Goal: Transaction & Acquisition: Purchase product/service

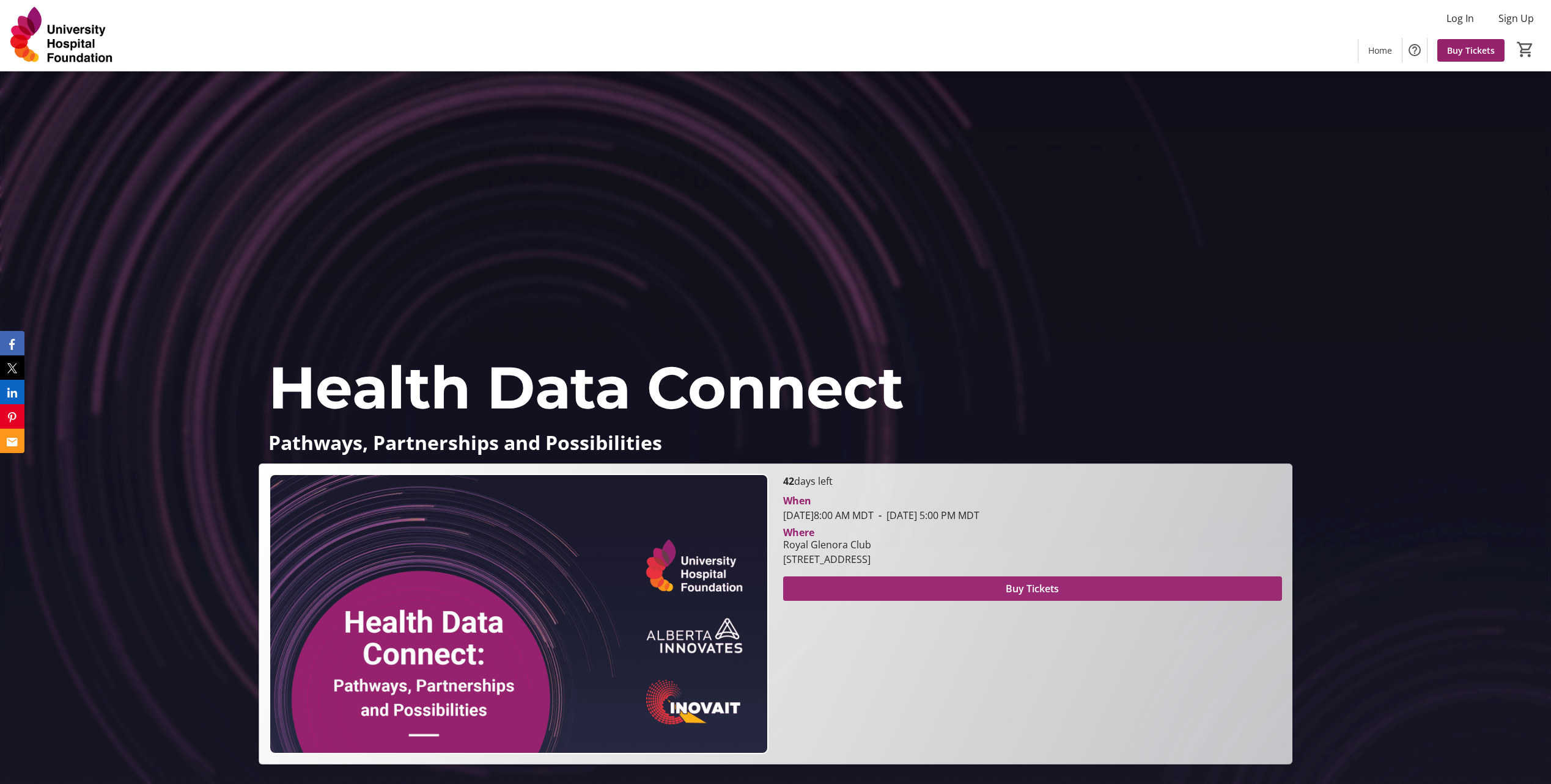
click at [1025, 586] on span "Buy Tickets" at bounding box center [1032, 589] width 53 height 15
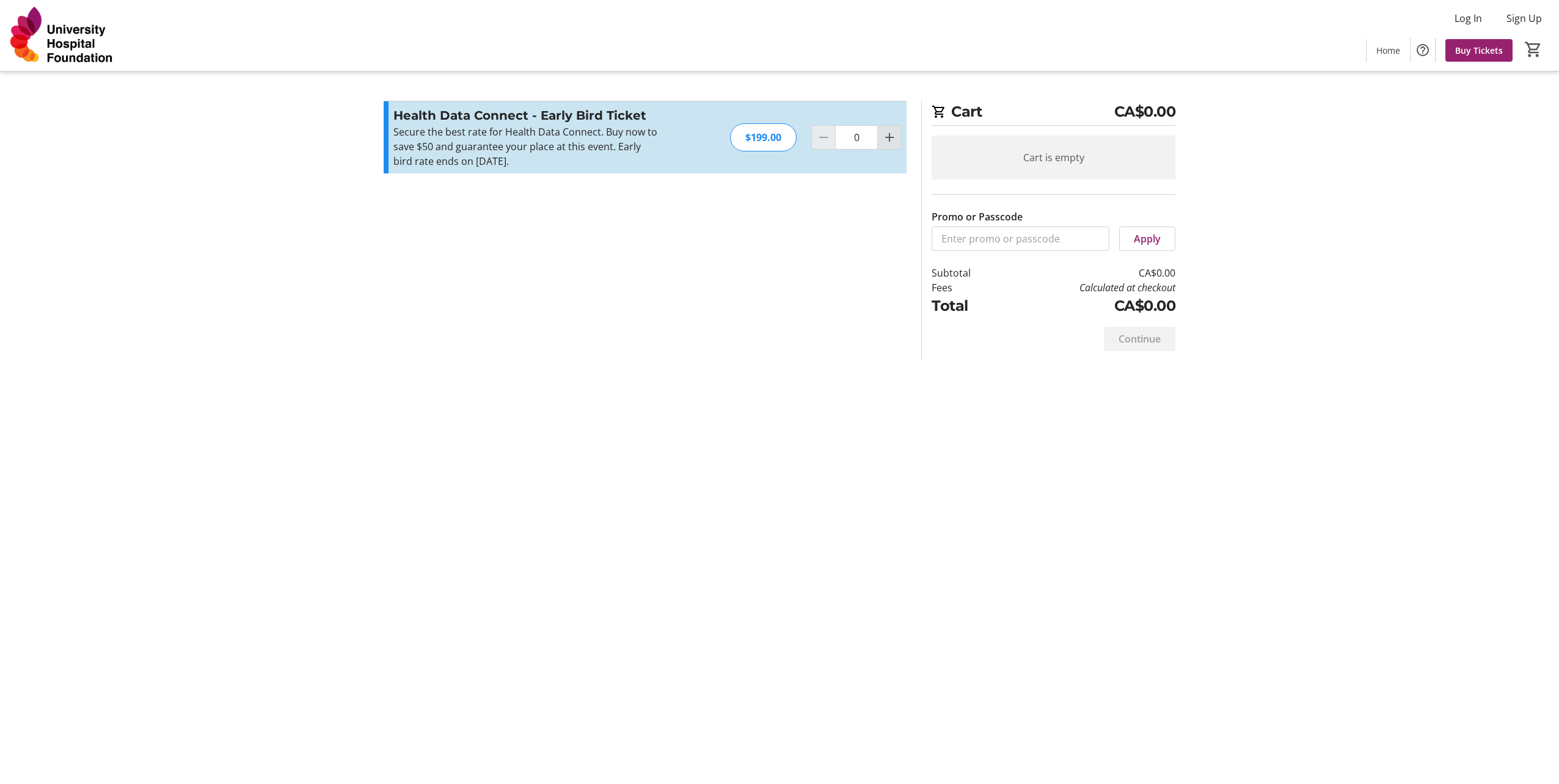
click at [884, 143] on mat-icon "Increment by one" at bounding box center [890, 138] width 15 height 15
type input "1"
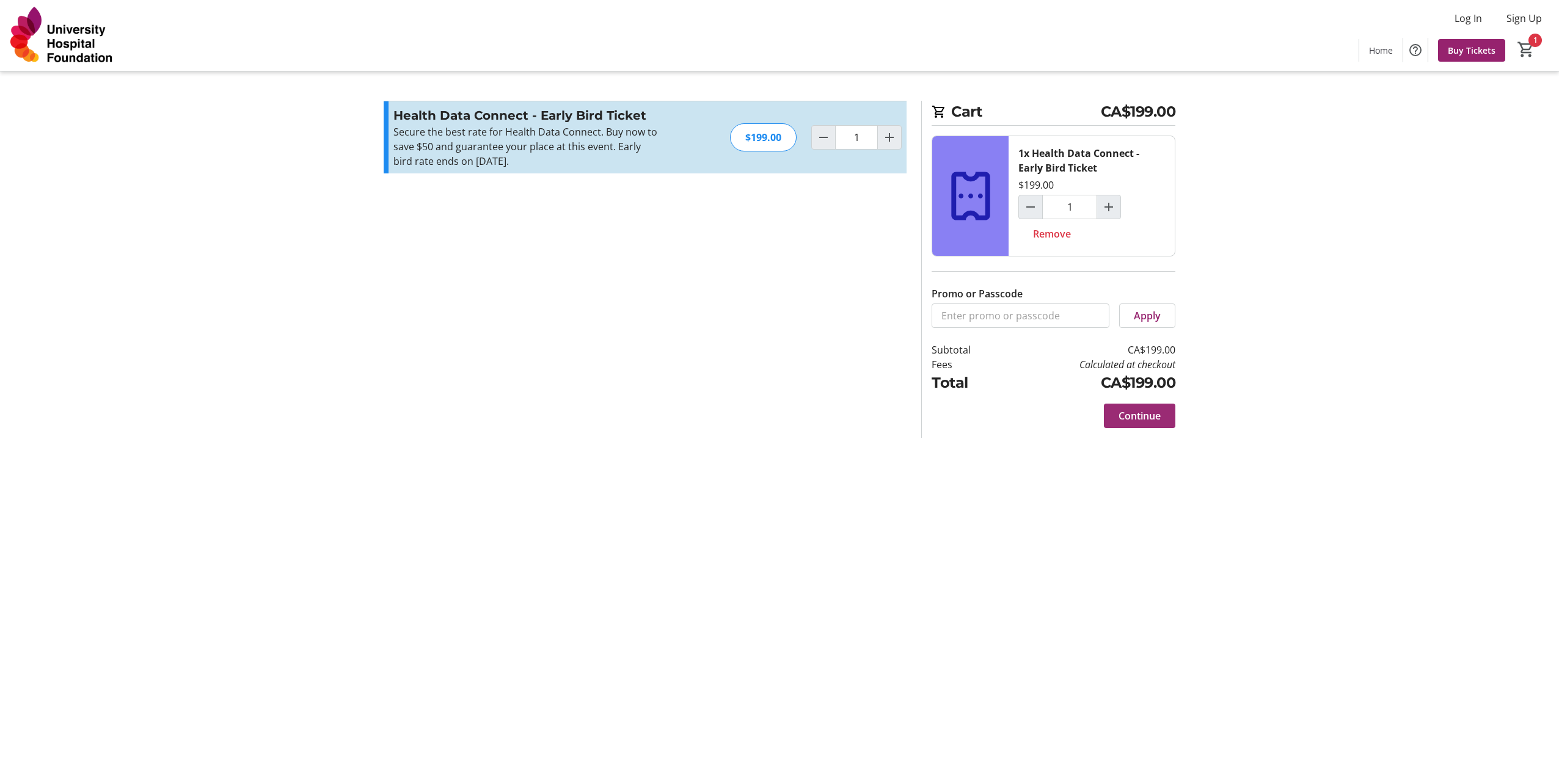
click at [1137, 418] on span "Continue" at bounding box center [1139, 417] width 43 height 15
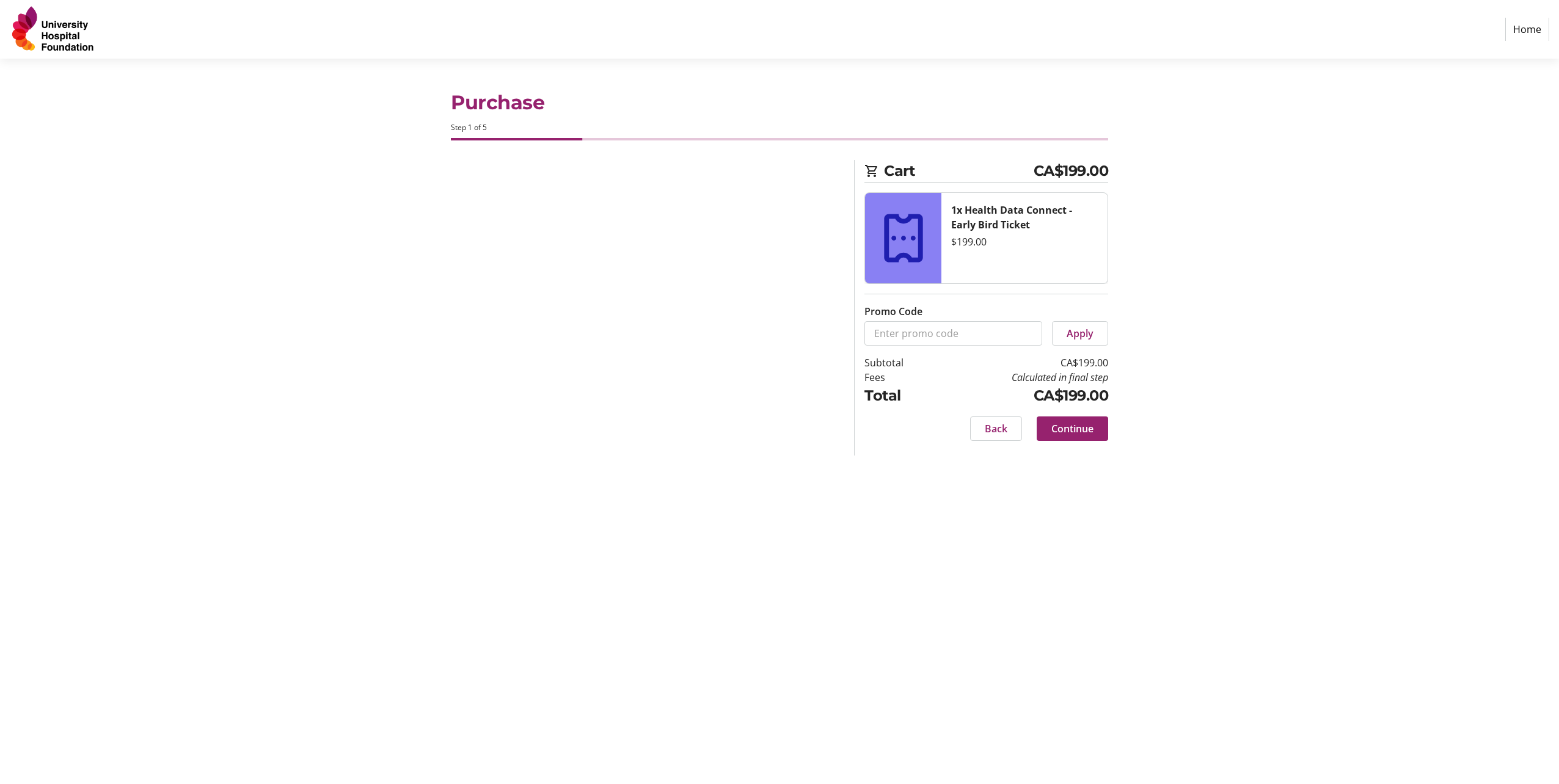
select select "CA"
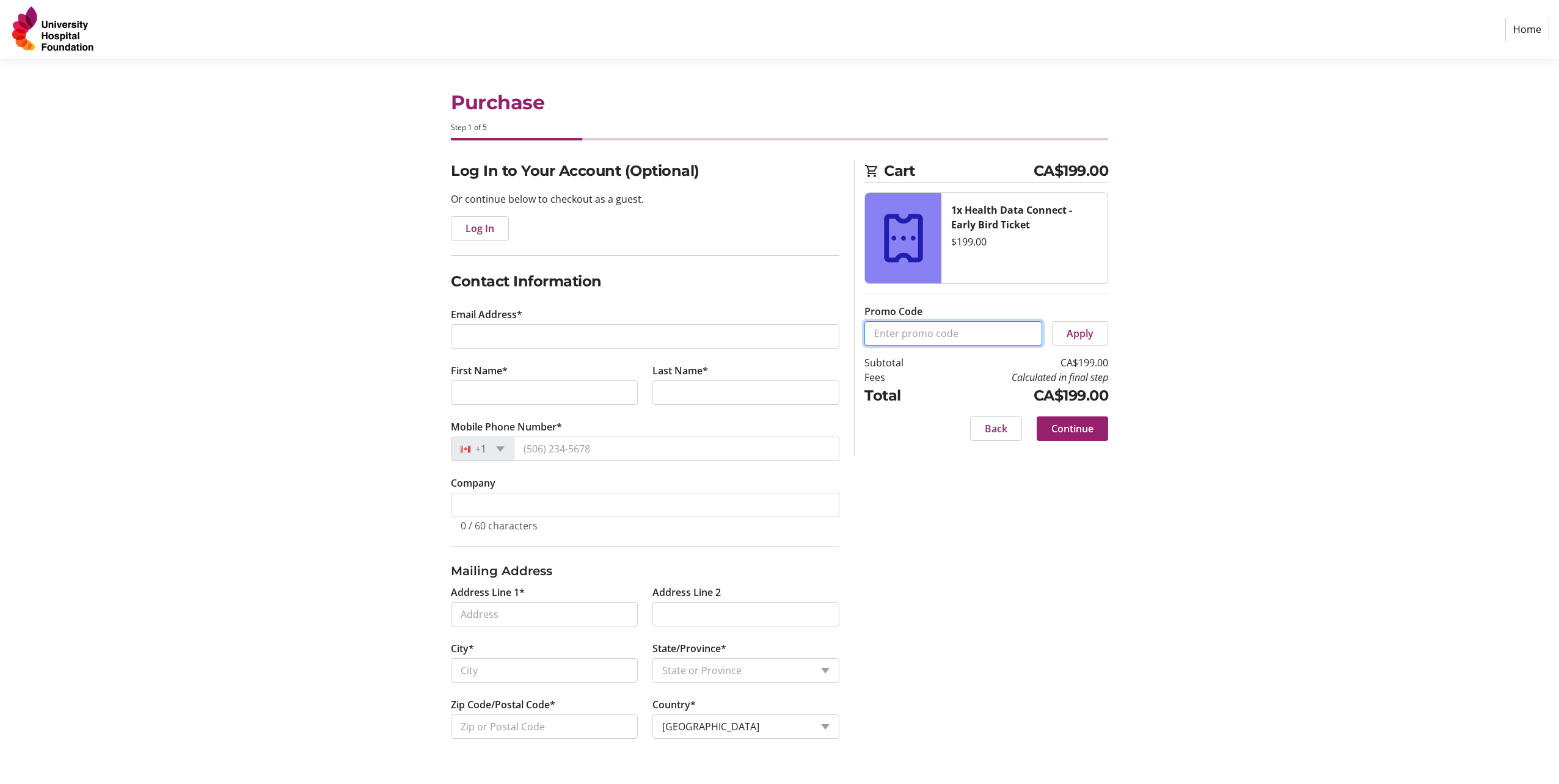
click at [898, 334] on input "Promo Code" at bounding box center [953, 333] width 178 height 25
